Goal: Complete application form

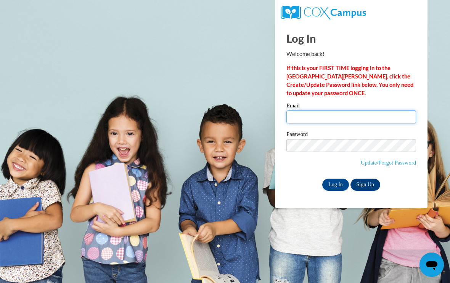
click at [355, 113] on input "Email" at bounding box center [351, 117] width 130 height 13
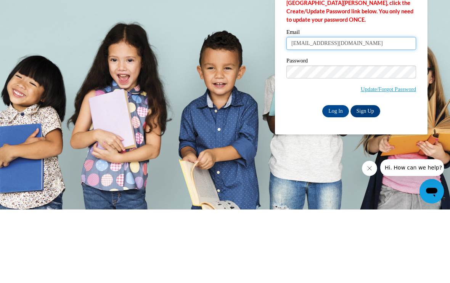
type input "[EMAIL_ADDRESS][DOMAIN_NAME]"
click at [329, 179] on input "Log In" at bounding box center [335, 185] width 27 height 12
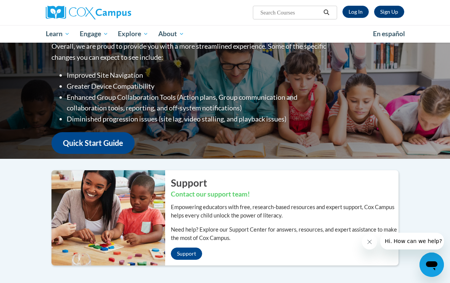
scroll to position [36, 0]
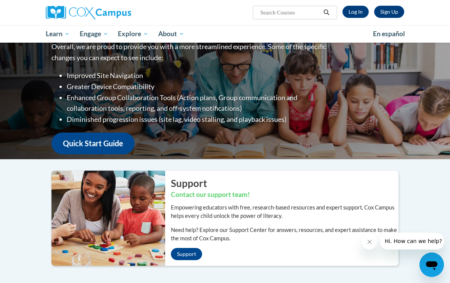
click at [0, 0] on link "All Courses" at bounding box center [0, 0] width 0 height 0
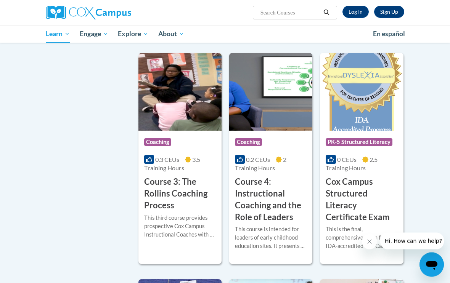
scroll to position [579, 0]
click at [351, 11] on link "Log In" at bounding box center [355, 12] width 26 height 12
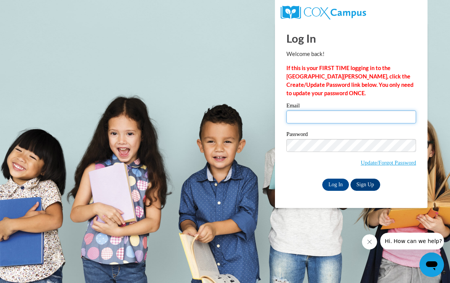
click at [397, 123] on input "Email" at bounding box center [351, 117] width 130 height 13
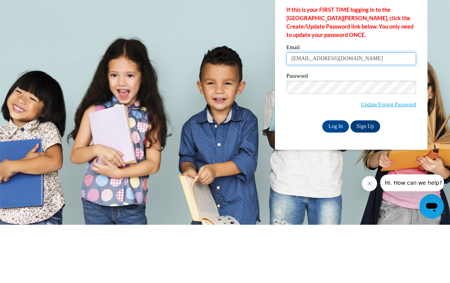
type input "jasminelashaun@hotmail.com"
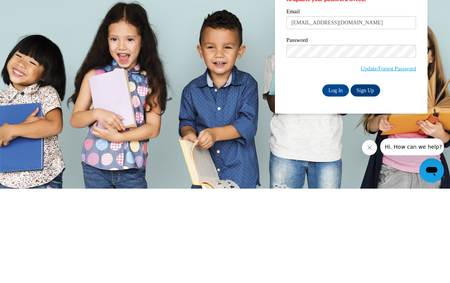
click at [337, 179] on input "Log In" at bounding box center [335, 185] width 27 height 12
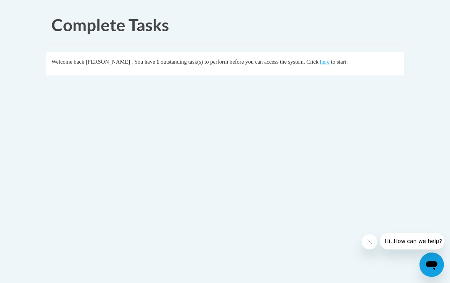
click at [324, 65] on link "here" at bounding box center [325, 62] width 10 height 6
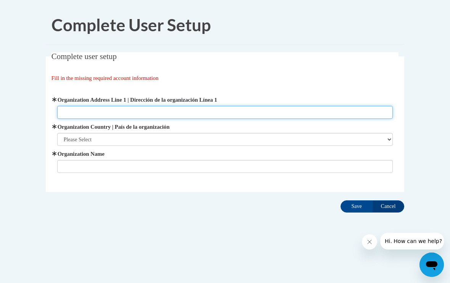
click at [345, 112] on input "Organization Address Line 1 | Dirección de la organización Línea 1" at bounding box center [225, 112] width 336 height 13
click at [107, 117] on input "18" at bounding box center [225, 112] width 336 height 13
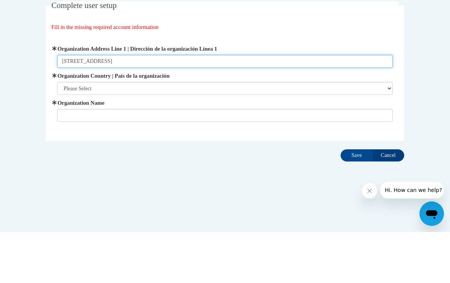
type input "[STREET_ADDRESS]"
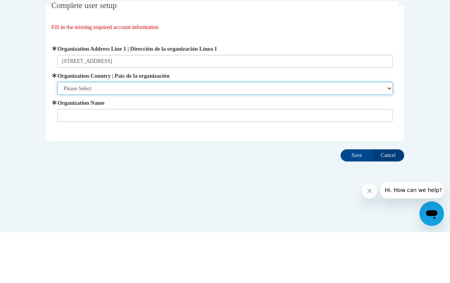
click at [95, 133] on select "Please Select [GEOGRAPHIC_DATA] | [GEOGRAPHIC_DATA] Outside of [GEOGRAPHIC_DATA…" at bounding box center [225, 139] width 336 height 13
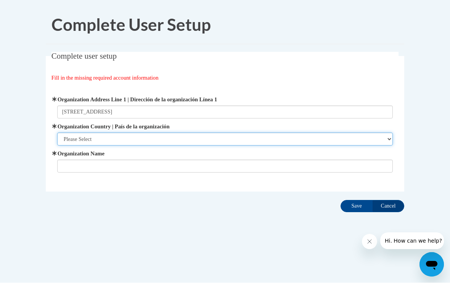
select select "ad49bcad-a171-4b2e-b99c-48b446064914"
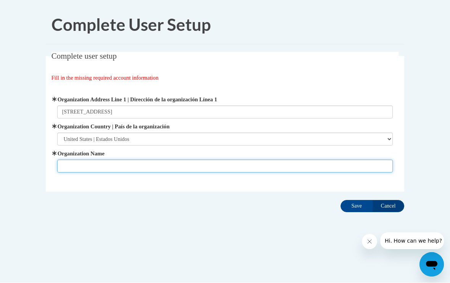
click at [80, 169] on input "Organization Name" at bounding box center [225, 166] width 336 height 13
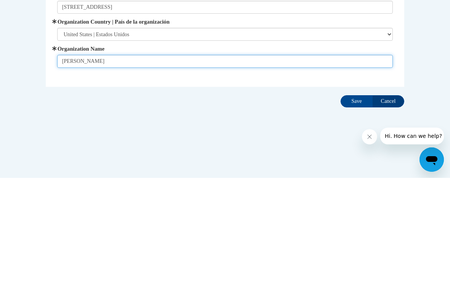
type input "[PERSON_NAME]"
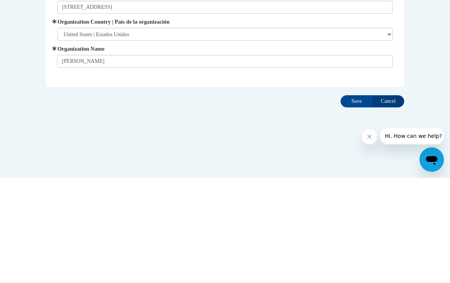
click at [353, 200] on input "Save" at bounding box center [356, 206] width 32 height 12
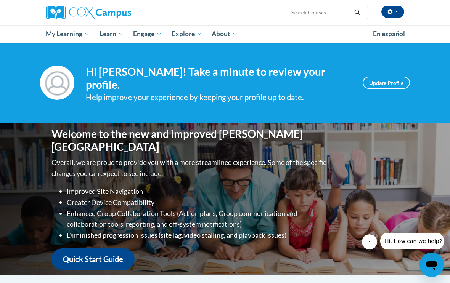
click at [79, 253] on link "Quick Start Guide" at bounding box center [92, 259] width 83 height 22
